Goal: Transaction & Acquisition: Download file/media

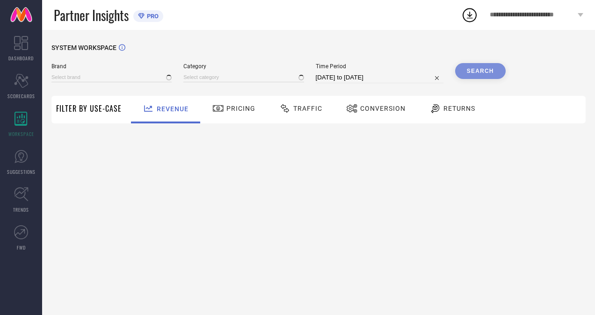
type input "H&M"
type input "All"
click at [307, 106] on span "Traffic" at bounding box center [307, 108] width 29 height 7
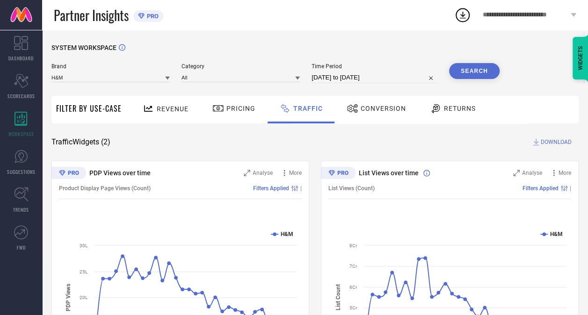
click at [550, 146] on span "DOWNLOAD" at bounding box center [556, 142] width 31 height 9
